Goal: Task Accomplishment & Management: Manage account settings

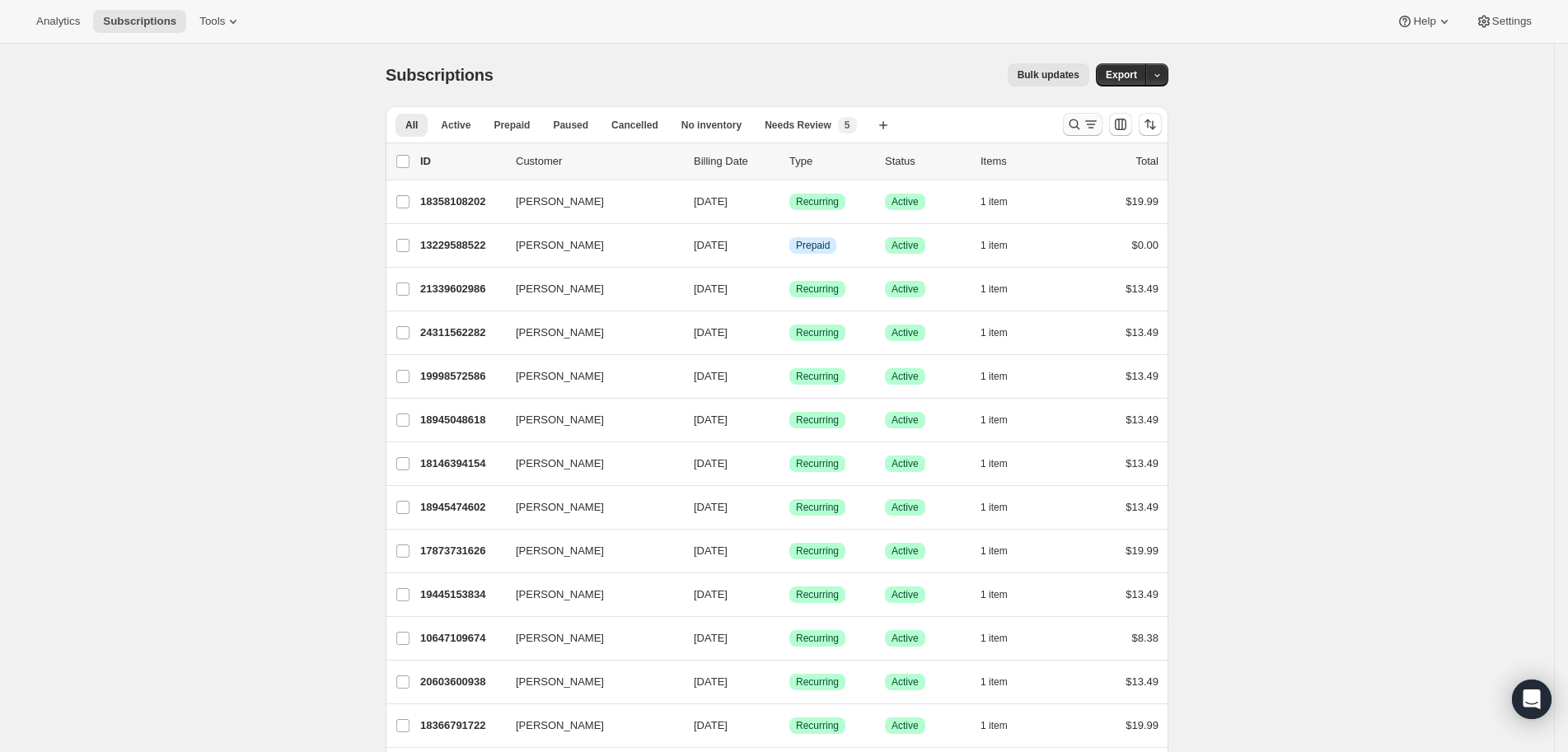
click at [1081, 125] on icon "Search and filter results" at bounding box center [1074, 124] width 16 height 16
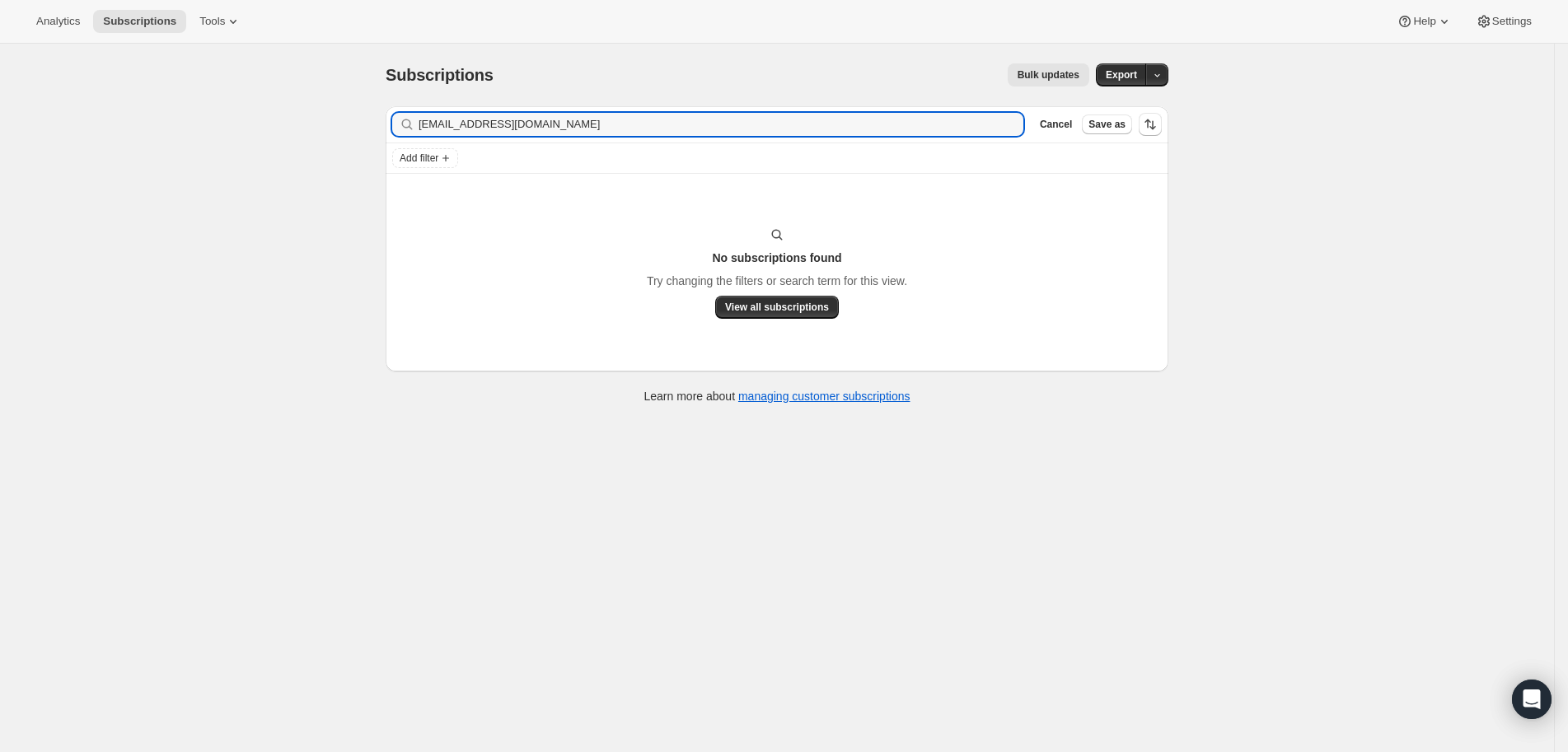
type input "nifranks25@gmail.com"
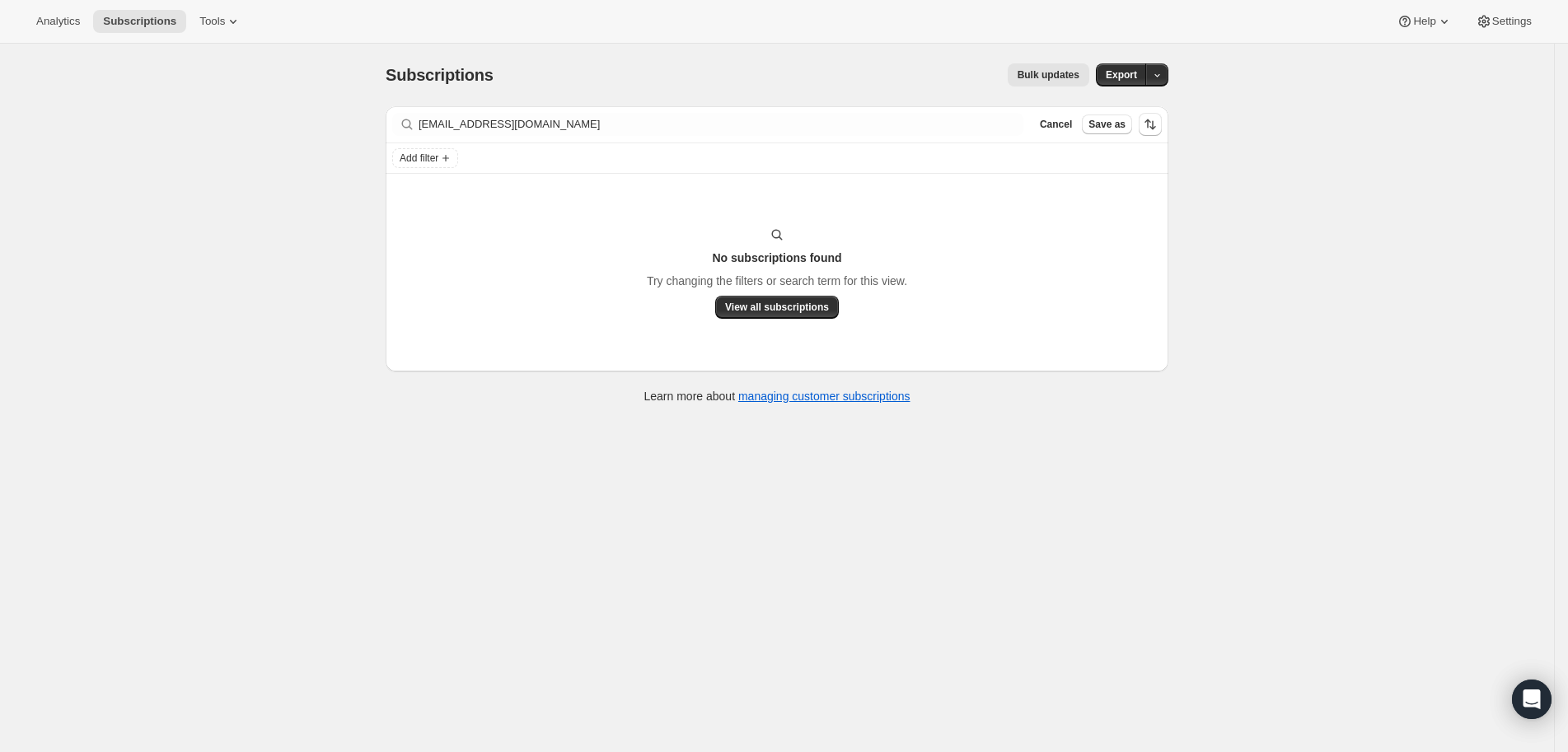
drag, startPoint x: 802, startPoint y: 74, endPoint x: 731, endPoint y: 110, distance: 79.6
click at [802, 75] on div "Bulk updates" at bounding box center [801, 75] width 576 height 23
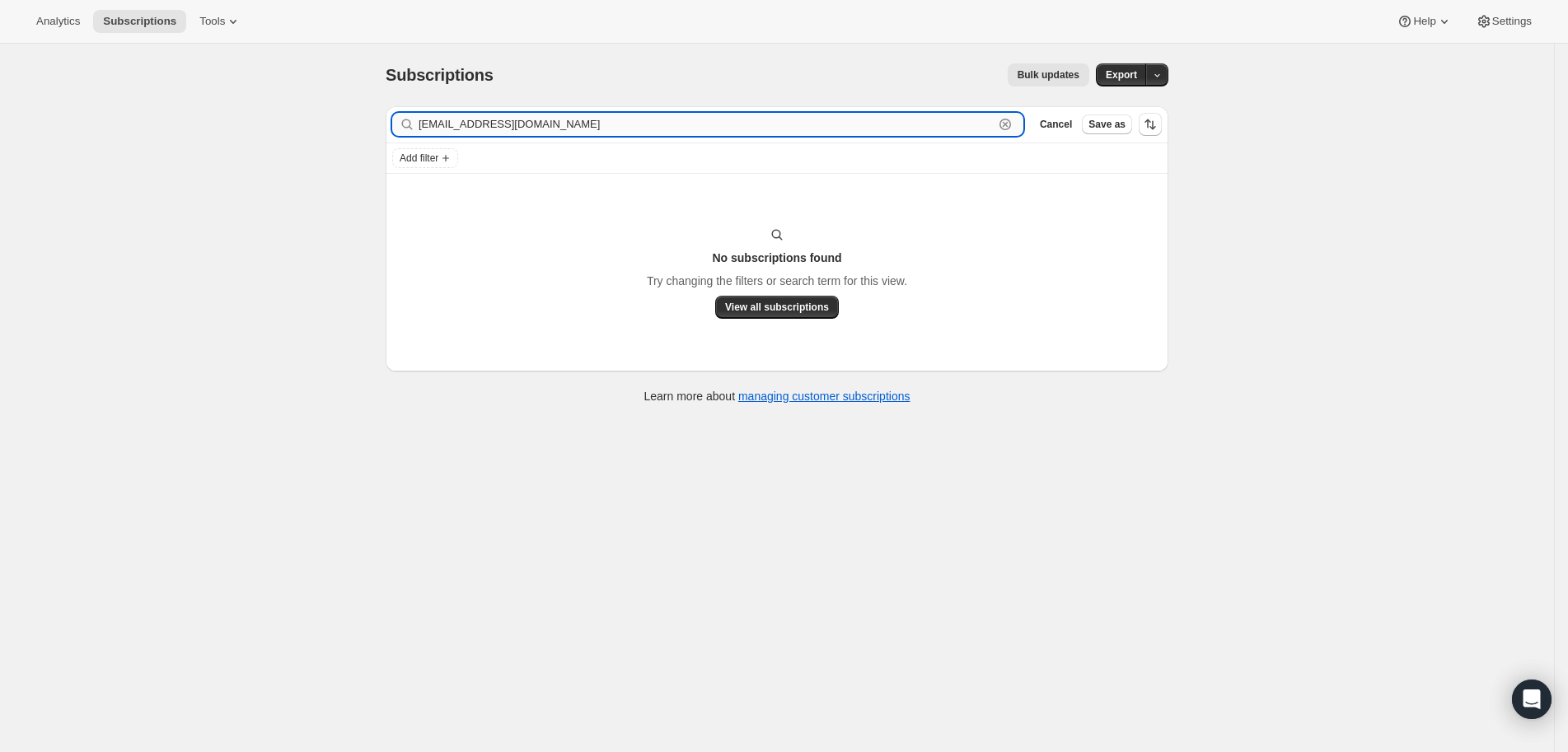
click at [637, 113] on input "nifranks25@gmail.com" at bounding box center [706, 125] width 575 height 23
click at [589, 134] on input "nifranks25@gmail.com" at bounding box center [706, 125] width 575 height 23
click at [589, 133] on input "nifranks25@gmail.com" at bounding box center [706, 125] width 575 height 23
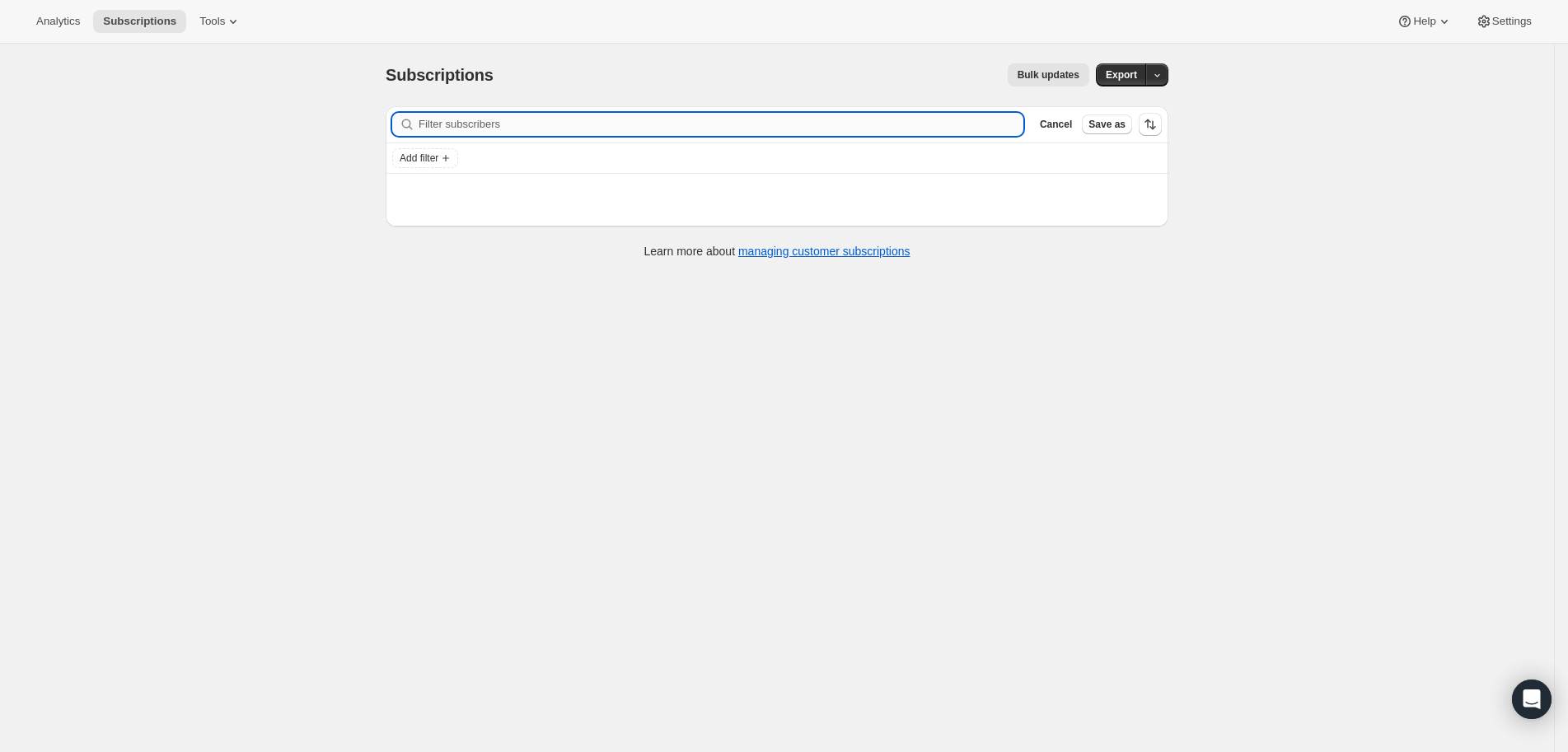
paste input "Nicole Franks"
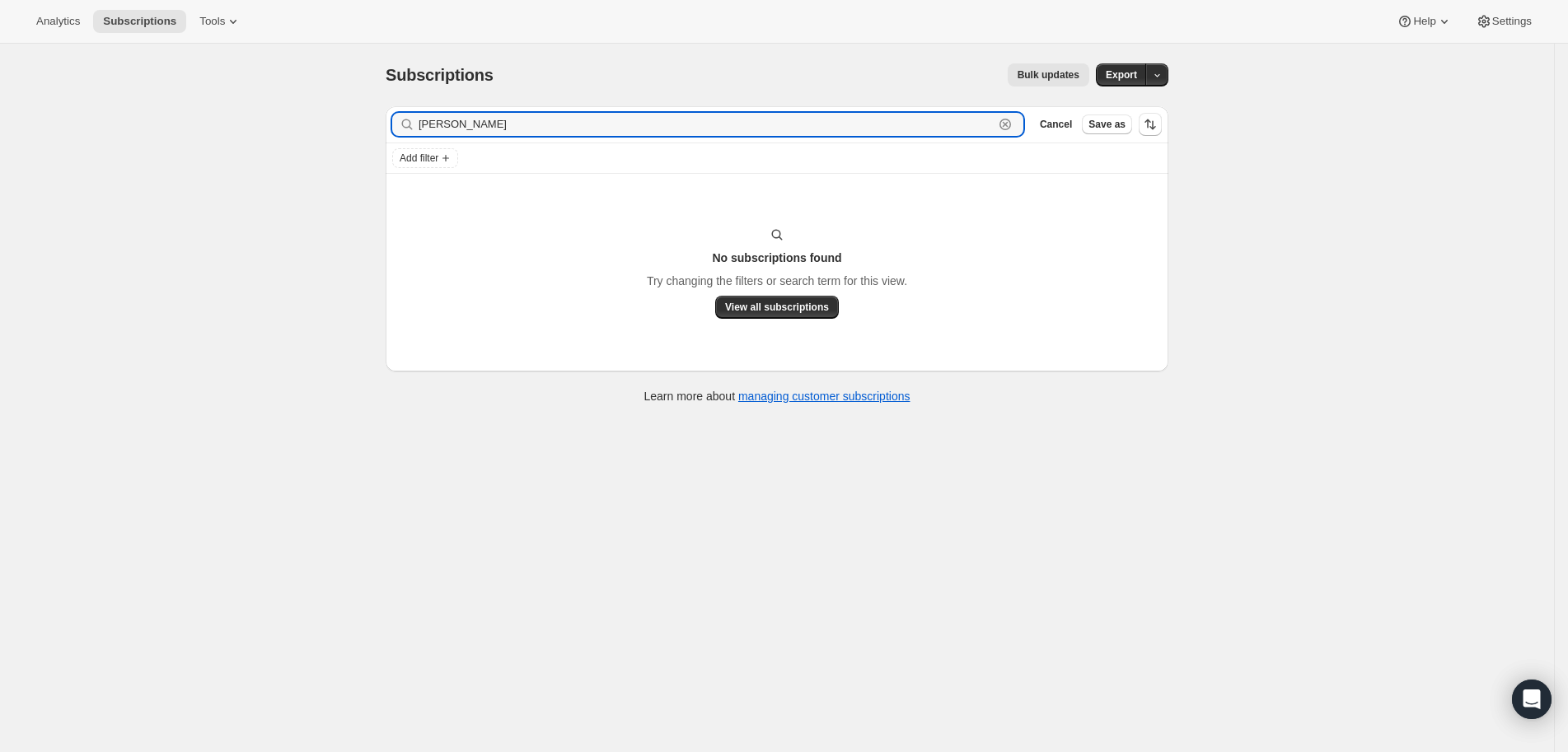
type input "Nicole Franks"
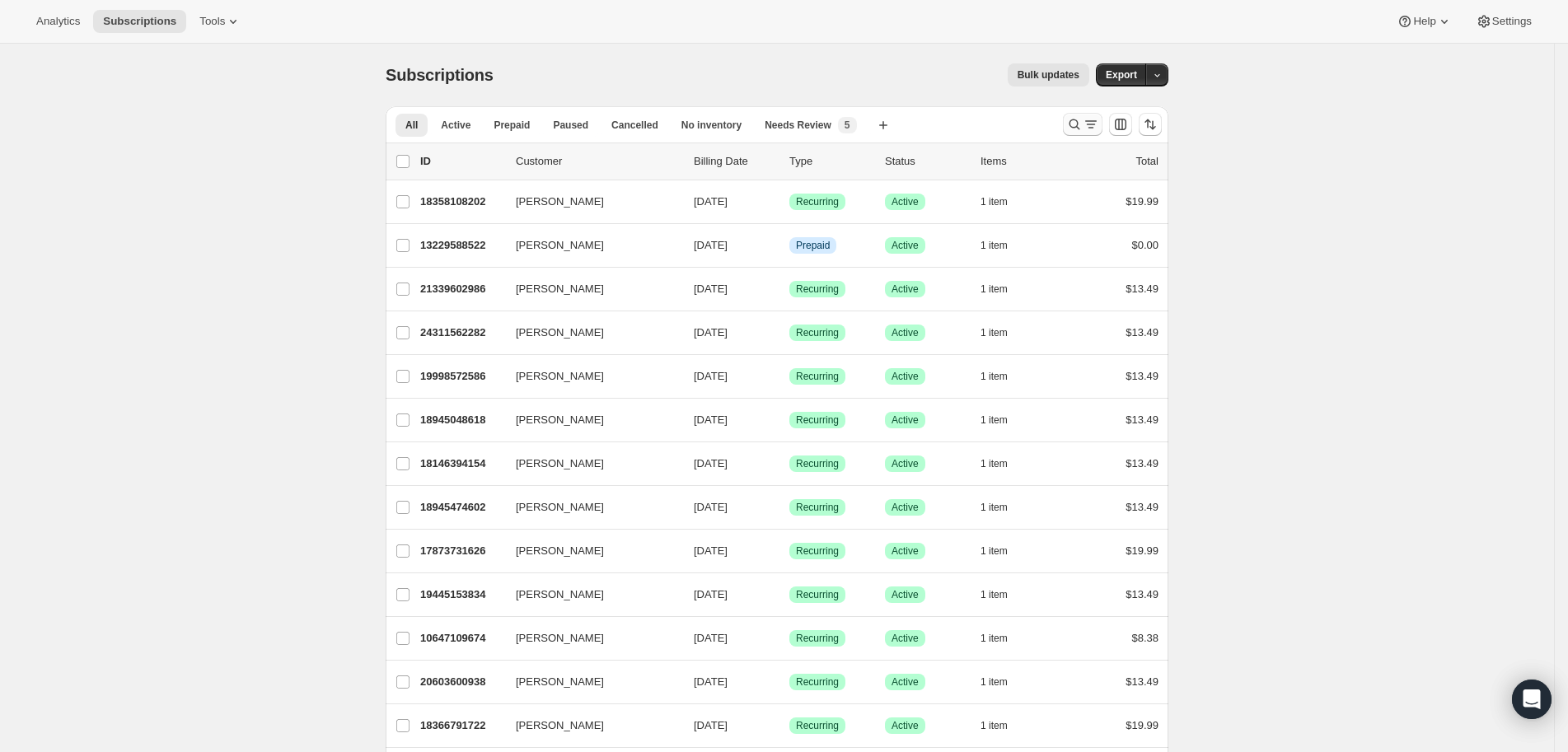
click at [1074, 125] on icon "Search and filter results" at bounding box center [1074, 124] width 16 height 16
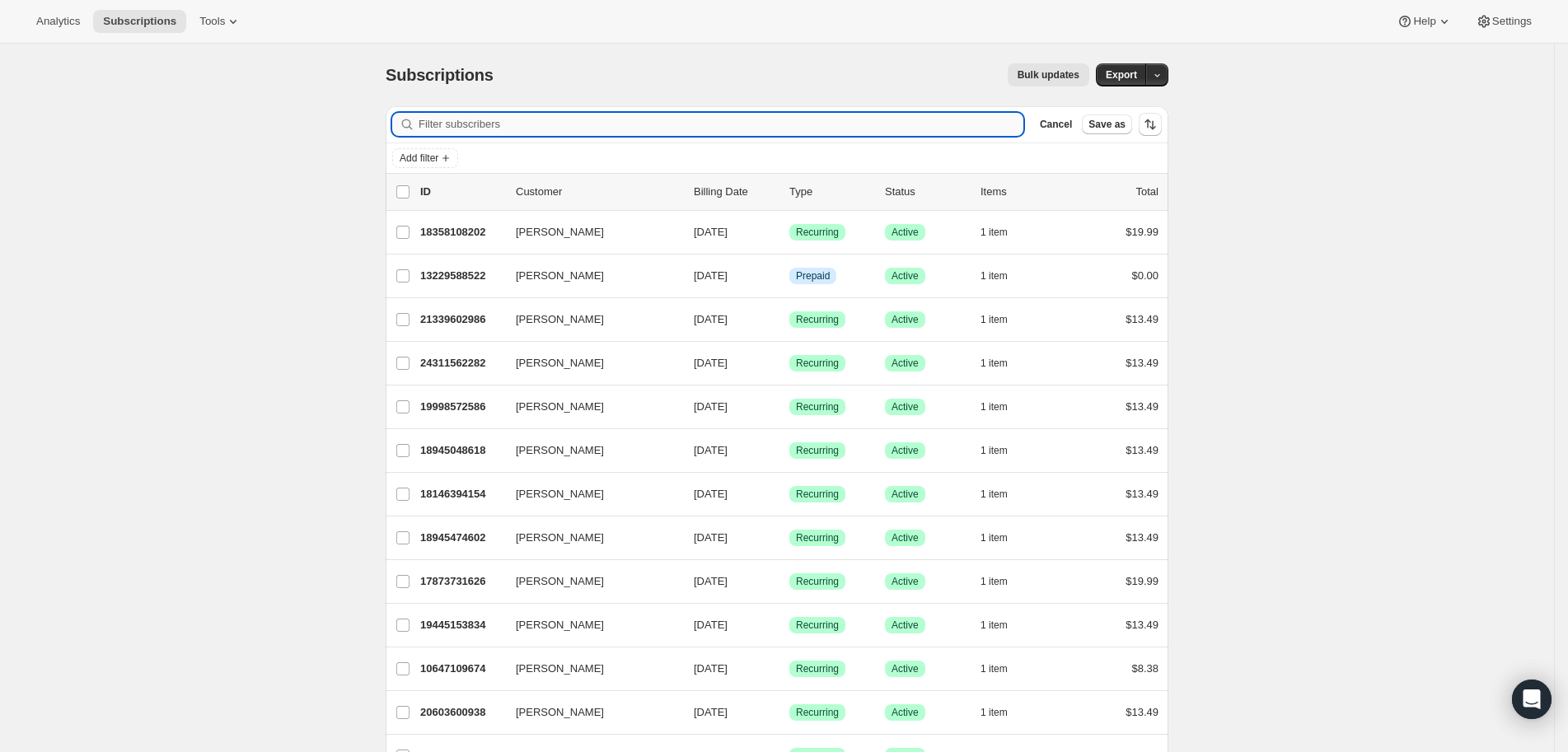
paste input "[PERSON_NAME]"
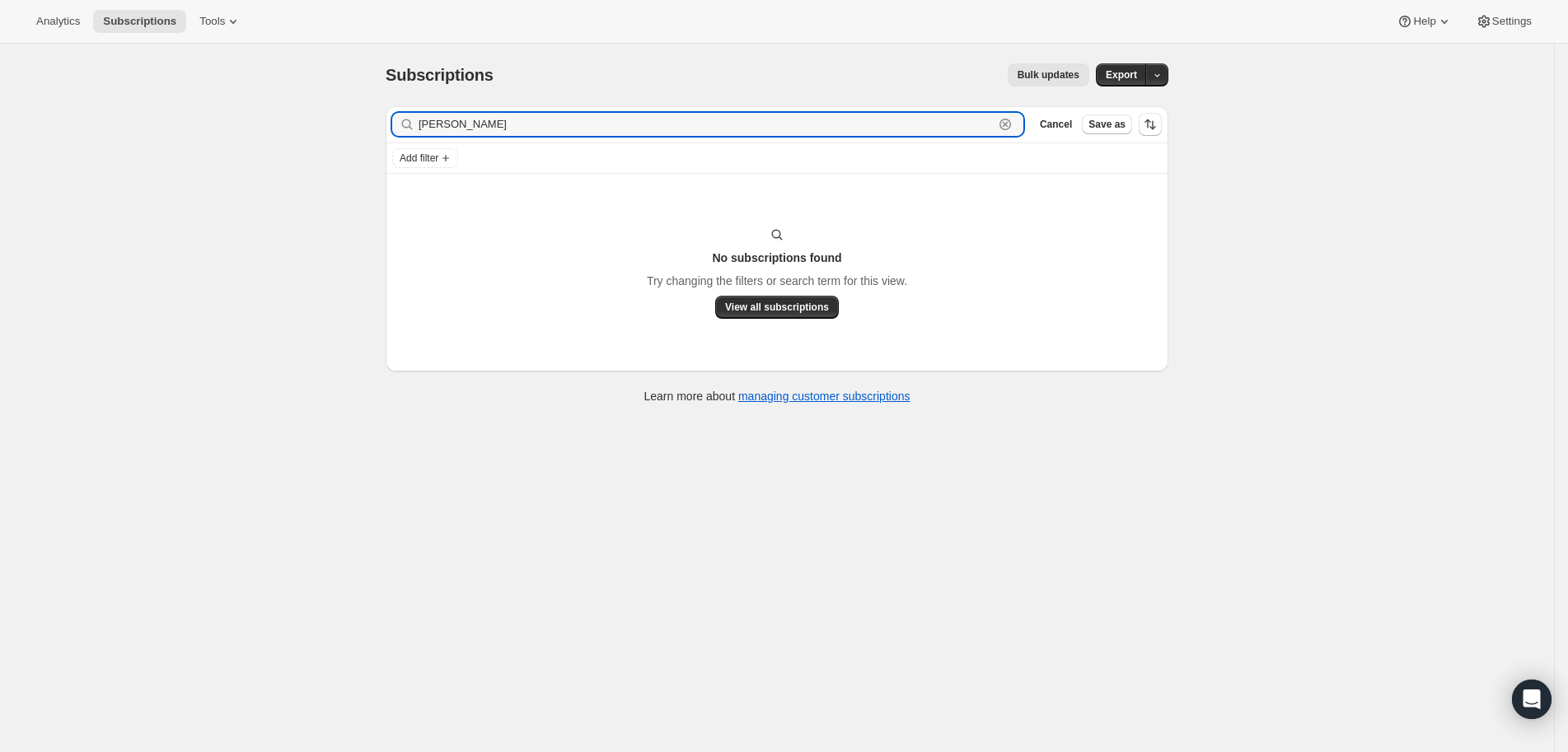
type input "[PERSON_NAME]"
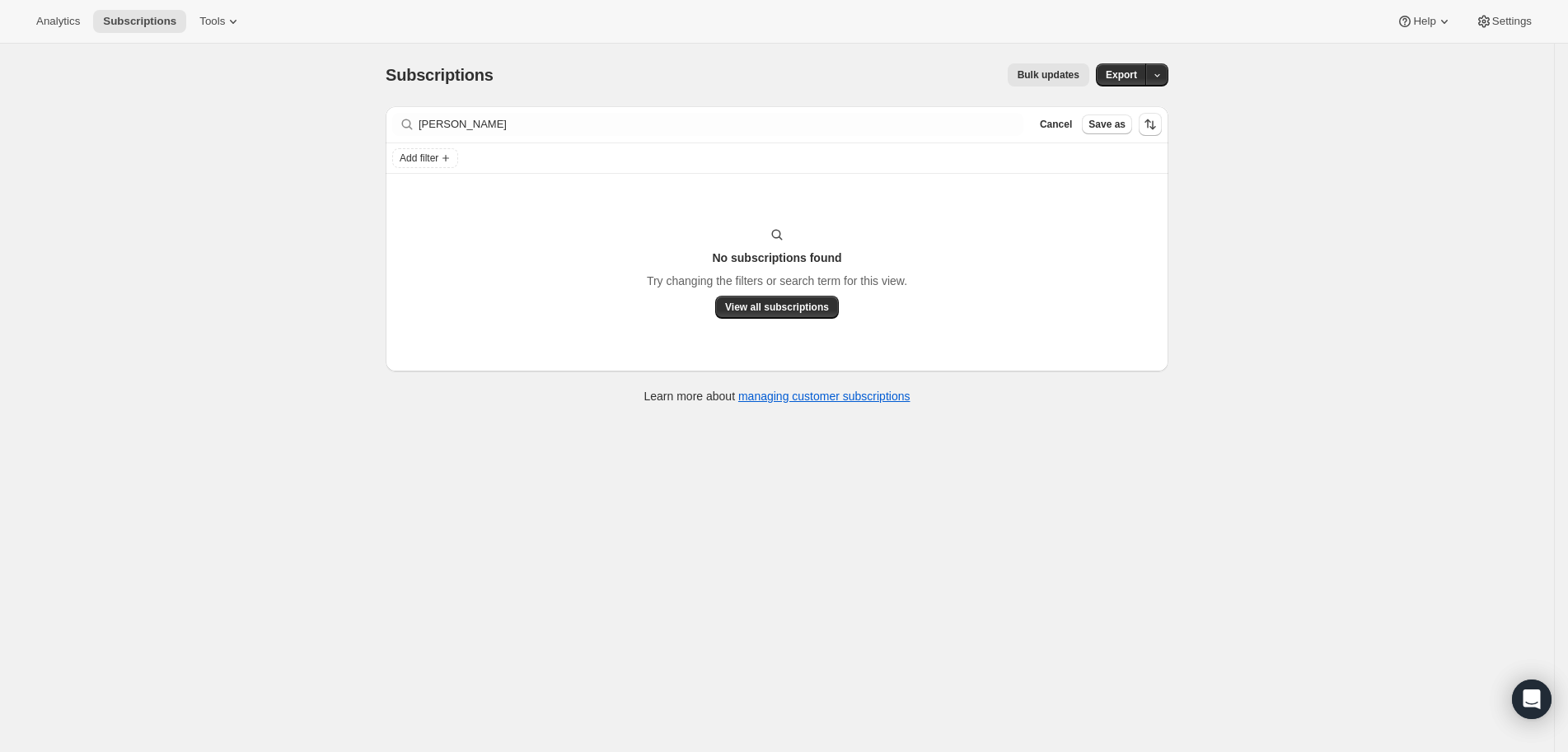
click at [584, 51] on div "Subscriptions. This page is ready Subscriptions Bulk updates More actions Bulk …" at bounding box center [777, 75] width 783 height 62
